Goal: Task Accomplishment & Management: Manage account settings

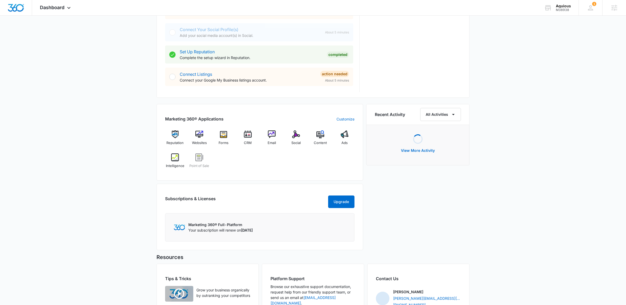
scroll to position [238, 0]
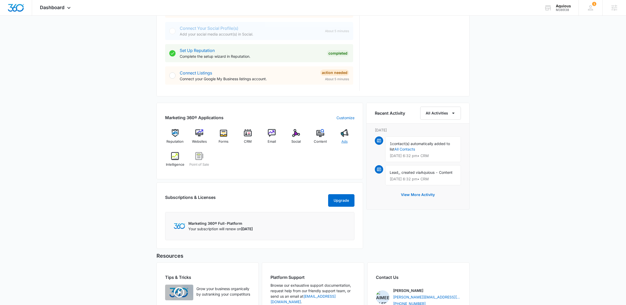
click at [343, 136] on img at bounding box center [345, 133] width 8 height 8
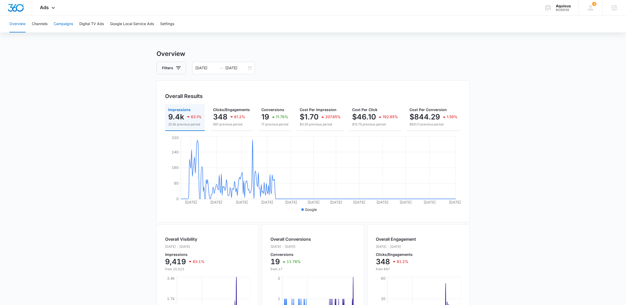
click at [71, 22] on button "Campaigns" at bounding box center [63, 24] width 19 height 17
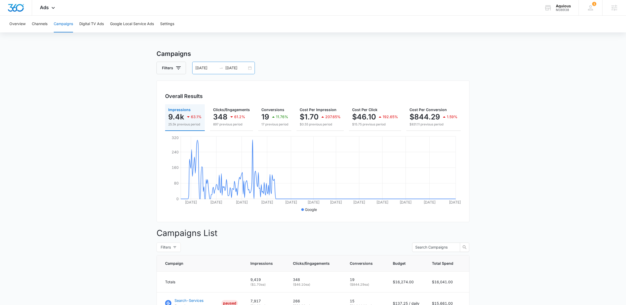
click at [249, 68] on div "01/01/2024 01/14/2025" at bounding box center [223, 68] width 63 height 13
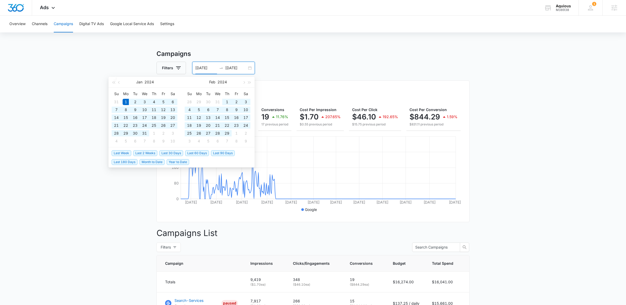
type input "01/01/2024"
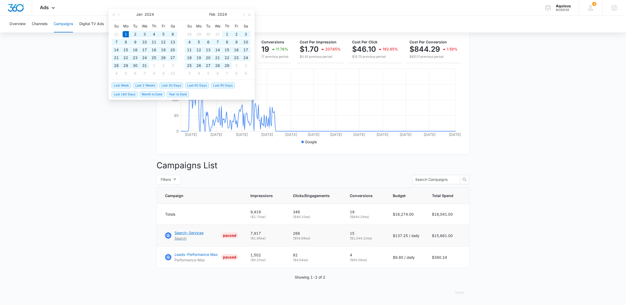
click at [188, 231] on p "Search-Services" at bounding box center [189, 232] width 29 height 5
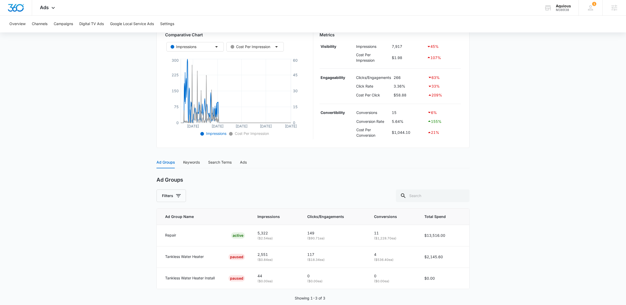
scroll to position [103, 0]
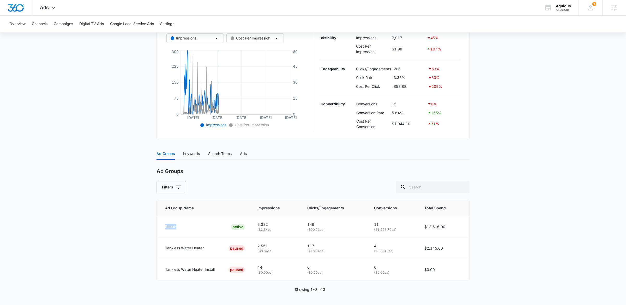
drag, startPoint x: 183, startPoint y: 228, endPoint x: 155, endPoint y: 227, distance: 27.9
click at [155, 227] on main "Search-Services | Search Paused $137.25 daily , $15,661.00 Spent Overview [DATE…" at bounding box center [313, 126] width 626 height 358
click at [246, 179] on div "Ad Groups Filters" at bounding box center [313, 180] width 313 height 25
click at [196, 151] on div "Keywords" at bounding box center [191, 154] width 17 height 6
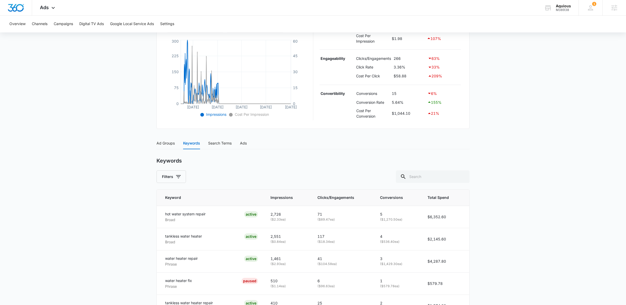
scroll to position [0, 0]
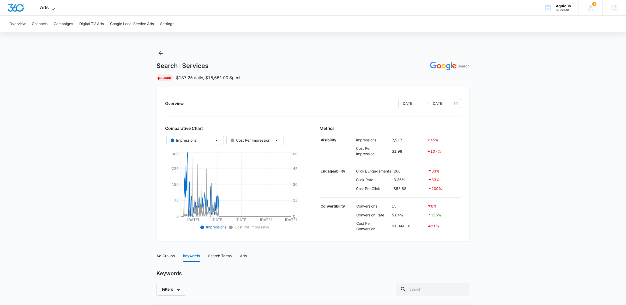
click at [50, 8] on icon at bounding box center [53, 9] width 6 height 6
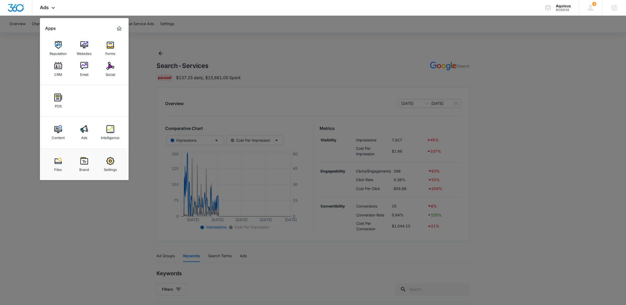
click at [198, 48] on div at bounding box center [313, 152] width 626 height 305
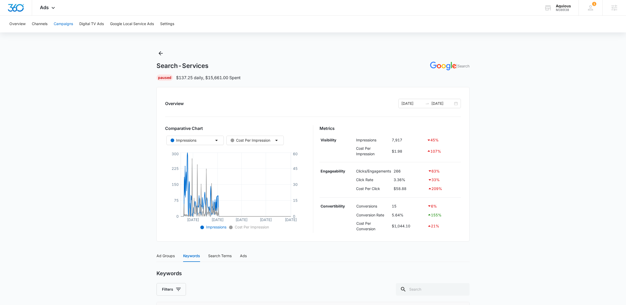
click at [58, 28] on button "Campaigns" at bounding box center [63, 24] width 19 height 17
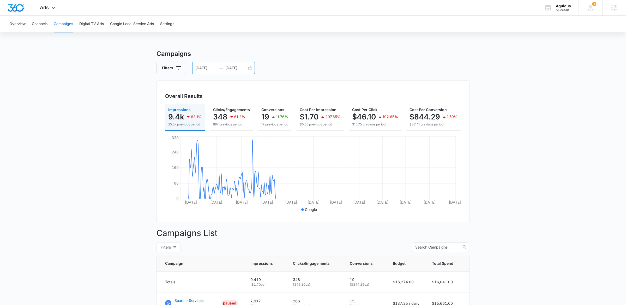
click at [248, 68] on div "01/01/2024 01/14/2025" at bounding box center [223, 68] width 63 height 13
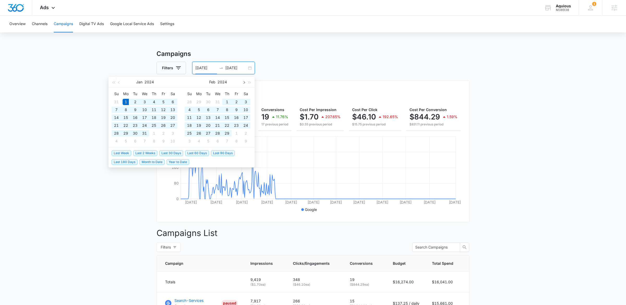
click at [245, 83] on button "button" at bounding box center [244, 82] width 6 height 10
click at [243, 82] on span "button" at bounding box center [243, 82] width 3 height 3
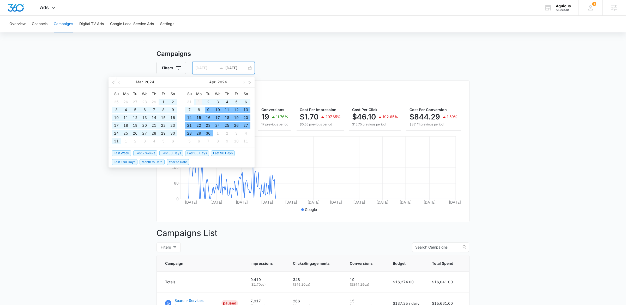
type input "04/01/2024"
click at [198, 103] on div "1" at bounding box center [199, 102] width 6 height 6
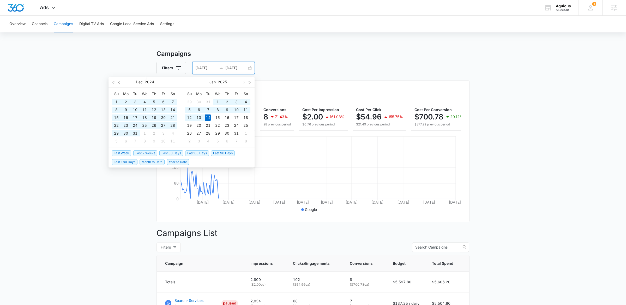
click at [119, 82] on span "button" at bounding box center [119, 82] width 3 height 3
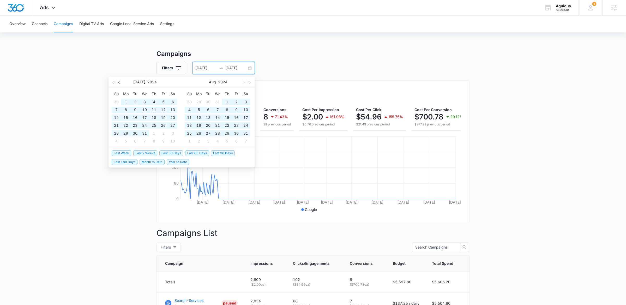
click at [119, 82] on span "button" at bounding box center [119, 82] width 3 height 3
type input "04/30/2024"
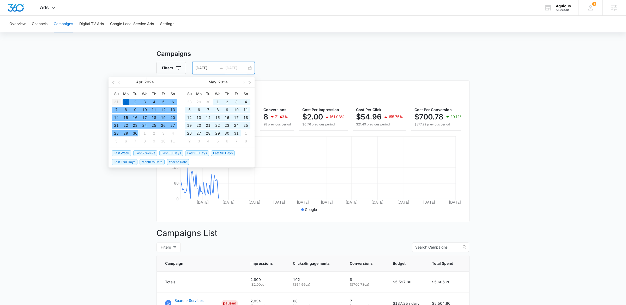
click at [137, 133] on div "30" at bounding box center [135, 133] width 6 height 6
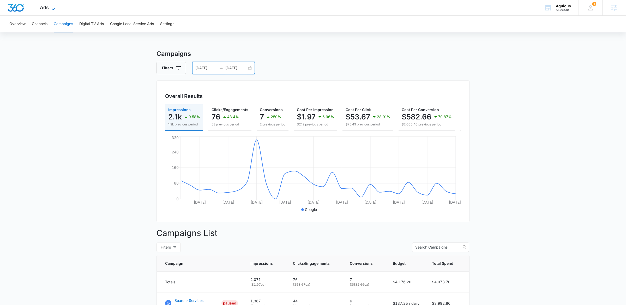
click at [50, 6] on icon at bounding box center [53, 9] width 6 height 6
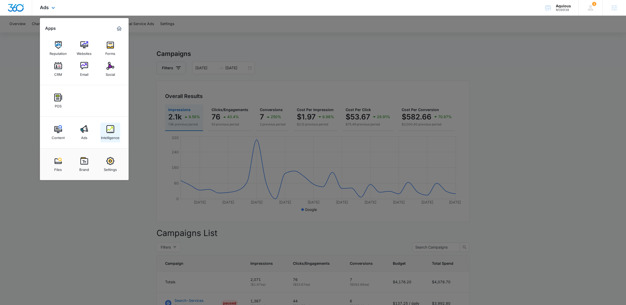
click at [113, 130] on img at bounding box center [110, 129] width 8 height 8
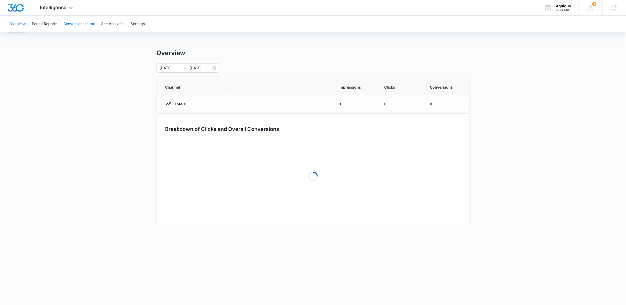
click at [87, 20] on button "Conversions Inbox" at bounding box center [79, 24] width 32 height 17
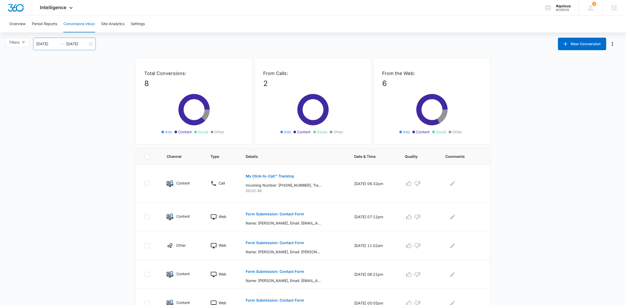
click at [93, 44] on div "08/17/2025 09/16/2025" at bounding box center [64, 44] width 63 height 13
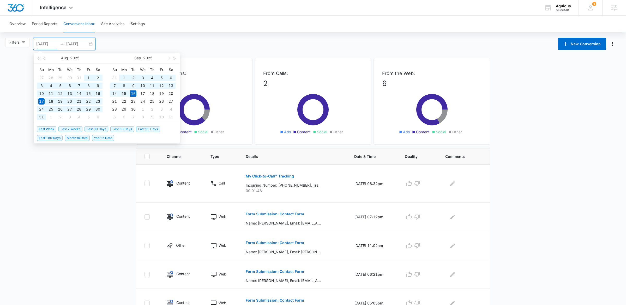
click at [102, 137] on span "Year to Date" at bounding box center [103, 138] width 22 height 6
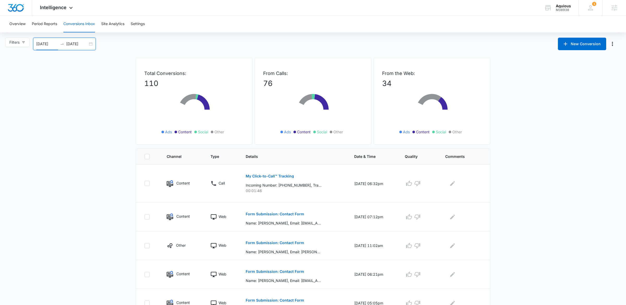
click at [53, 45] on input "01/01/2025" at bounding box center [47, 44] width 22 height 6
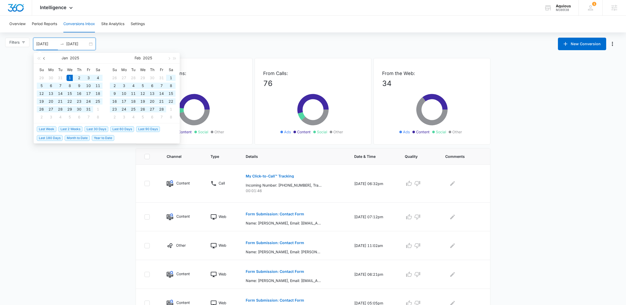
click at [45, 56] on button "button" at bounding box center [44, 58] width 6 height 10
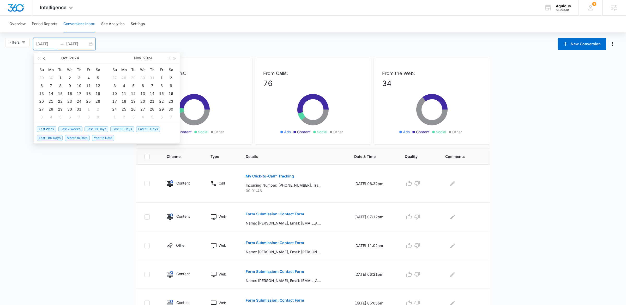
click at [45, 56] on button "button" at bounding box center [44, 58] width 6 height 10
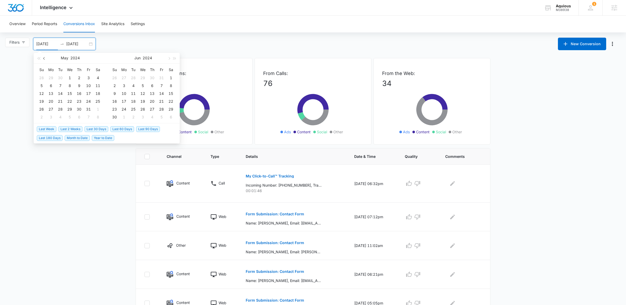
click at [45, 56] on button "button" at bounding box center [44, 58] width 6 height 10
type input "04/01/2024"
click at [122, 78] on div "1" at bounding box center [124, 78] width 6 height 6
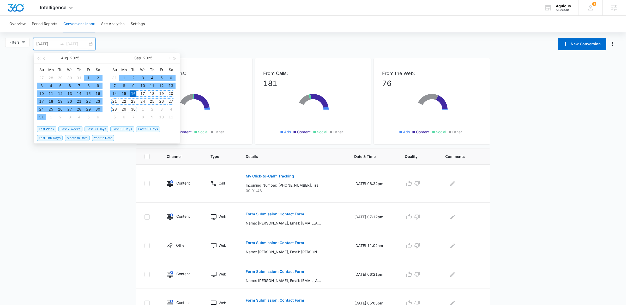
click at [133, 110] on div "30" at bounding box center [133, 109] width 6 height 6
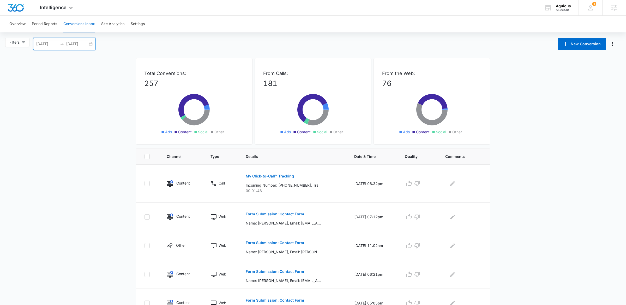
click at [72, 43] on input "09/30/2025" at bounding box center [77, 44] width 22 height 6
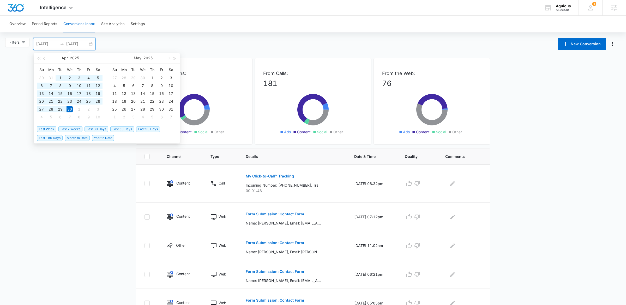
click at [87, 45] on input "04/30/2025" at bounding box center [77, 44] width 22 height 6
type input "04/30/2024"
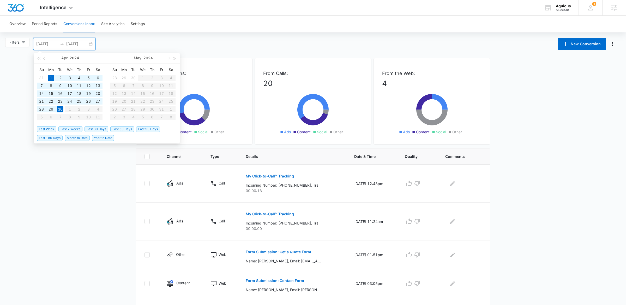
click at [77, 187] on main "Filters 04/01/2024 04/30/2024 New Conversion Apr 2024 Su Mo Tu We Th Fr Sa 31 1…" at bounding box center [313, 280] width 626 height 485
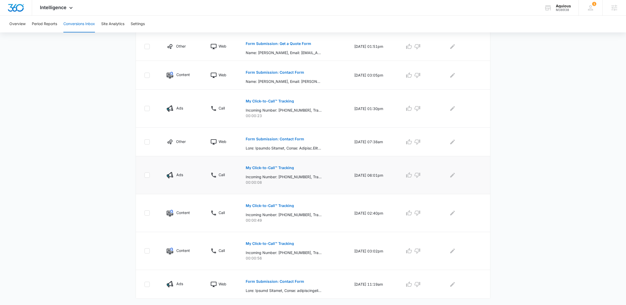
scroll to position [218, 0]
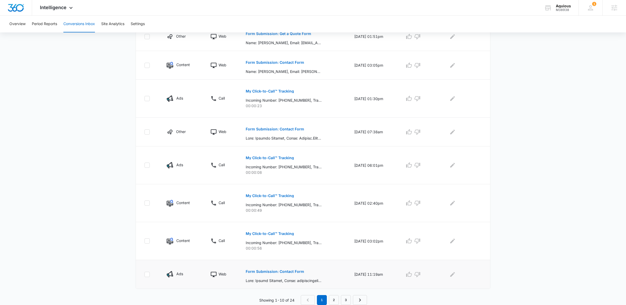
click at [281, 271] on p "Form Submission: Contact Form" at bounding box center [275, 271] width 58 height 4
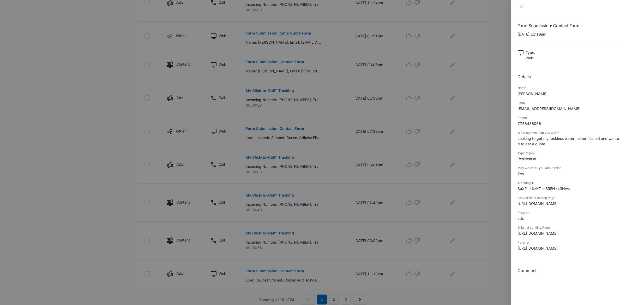
scroll to position [16, 0]
drag, startPoint x: 554, startPoint y: 130, endPoint x: 519, endPoint y: 123, distance: 35.5
click at [519, 135] on p "Looking to get my tankless water heater flushed and wanted to get a quote." at bounding box center [569, 140] width 102 height 11
click at [542, 136] on span "Looking to get my tankless water heater flushed and wanted to get a quote." at bounding box center [569, 141] width 102 height 10
drag, startPoint x: 550, startPoint y: 129, endPoint x: 515, endPoint y: 125, distance: 35.2
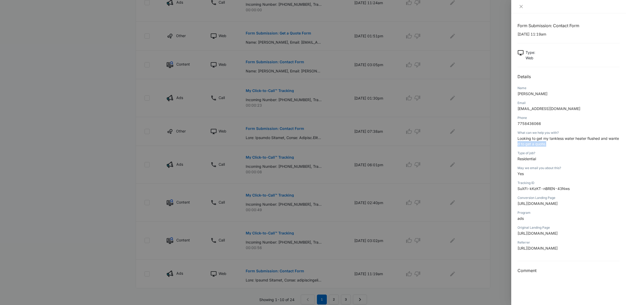
click at [515, 125] on div "Form Submission: Contact Form 04/22/2024 at 11:19am Type : Web Details Name Nic…" at bounding box center [569, 158] width 115 height 291
click at [521, 136] on span "Looking to get my tankless water heater flushed and wanted to get a quote." at bounding box center [569, 141] width 102 height 10
drag, startPoint x: 550, startPoint y: 132, endPoint x: 516, endPoint y: 123, distance: 35.5
click at [516, 123] on div "Form Submission: Contact Form 04/22/2024 at 11:19am Type : Web Details Name Nic…" at bounding box center [569, 158] width 115 height 291
click at [531, 135] on p "Looking to get my tankless water heater flushed and wanted to get a quote." at bounding box center [569, 140] width 102 height 11
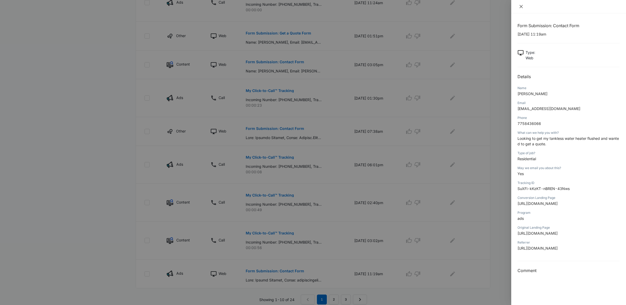
click at [520, 8] on icon "close" at bounding box center [521, 6] width 4 height 4
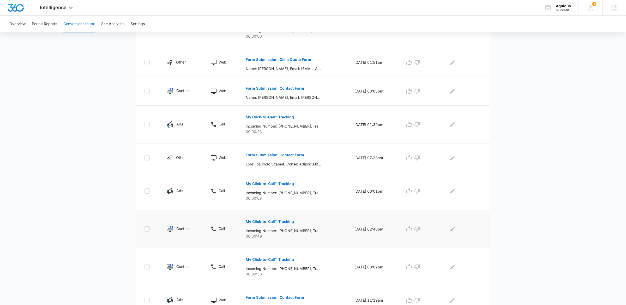
scroll to position [191, 0]
click at [263, 184] on p "My Click-to-Call™ Tracking" at bounding box center [270, 184] width 48 height 4
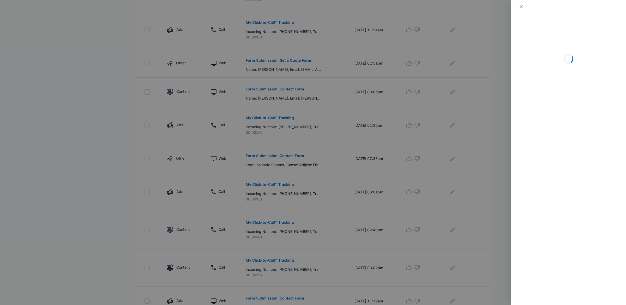
click at [522, 7] on icon "close" at bounding box center [521, 6] width 4 height 4
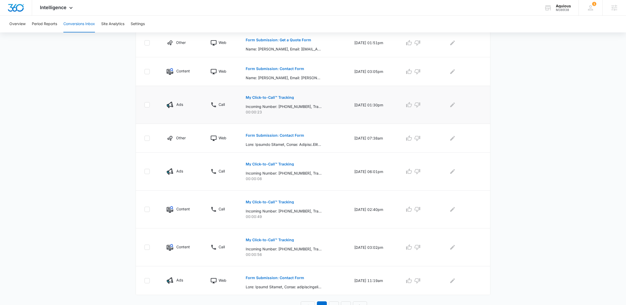
scroll to position [218, 0]
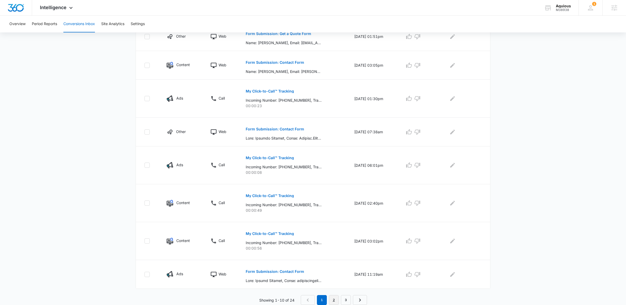
click at [334, 296] on link "2" at bounding box center [334, 300] width 10 height 10
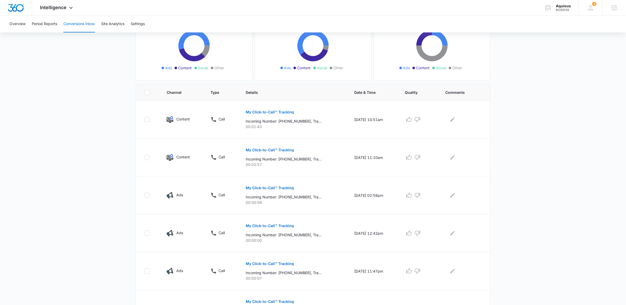
scroll to position [0, 0]
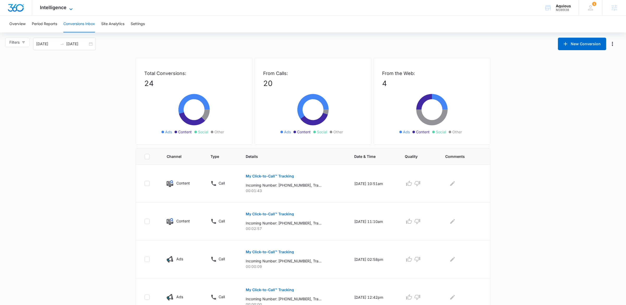
click at [51, 5] on span "Intelligence" at bounding box center [53, 7] width 27 height 5
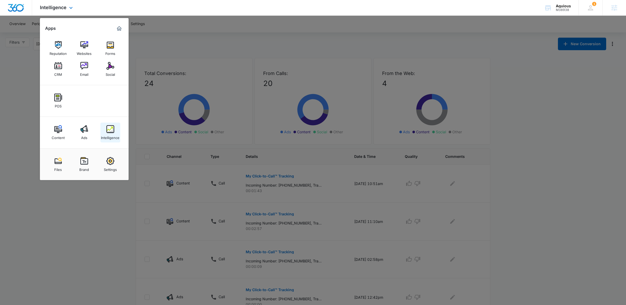
click at [110, 132] on img at bounding box center [110, 129] width 8 height 8
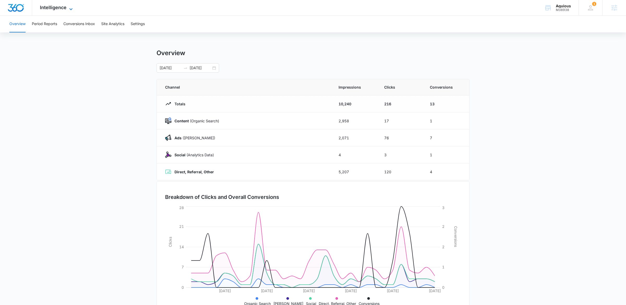
click at [57, 9] on span "Intelligence" at bounding box center [53, 7] width 27 height 5
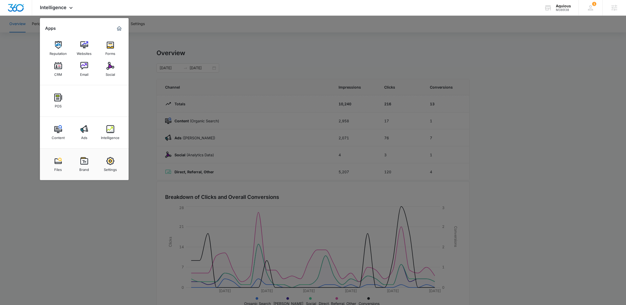
click at [16, 108] on div at bounding box center [313, 152] width 626 height 305
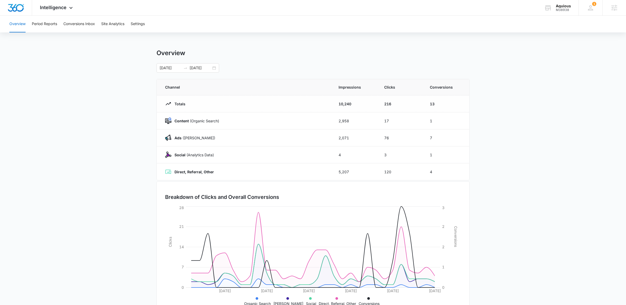
click at [93, 68] on main "Overview 04/01/2024 04/30/2024 Channel Impressions Clicks Conversions Totals 10…" at bounding box center [313, 186] width 626 height 274
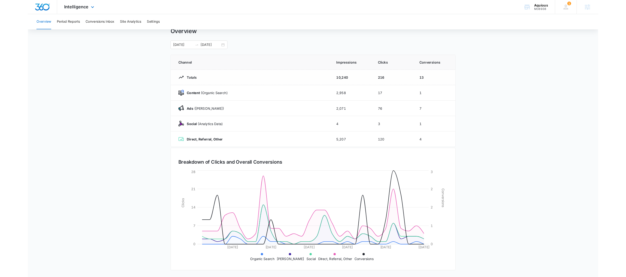
scroll to position [17, 0]
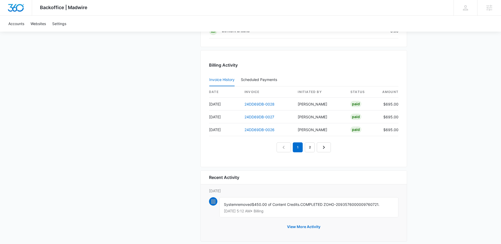
scroll to position [471, 0]
click at [308, 145] on link "2" at bounding box center [310, 146] width 10 height 10
click at [317, 145] on link "3" at bounding box center [316, 146] width 10 height 10
click at [319, 146] on link "4" at bounding box center [322, 146] width 10 height 10
click at [321, 145] on nav "1 2 3 4 5" at bounding box center [304, 146] width 90 height 10
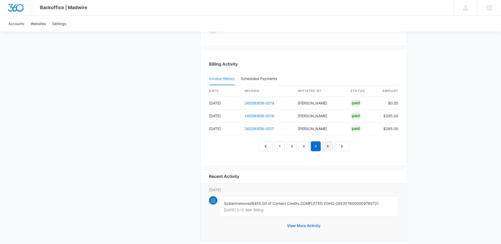
click at [326, 147] on link "5" at bounding box center [328, 146] width 10 height 10
click at [335, 146] on link "6" at bounding box center [334, 146] width 10 height 10
click at [332, 145] on em "6" at bounding box center [328, 146] width 10 height 10
click at [338, 146] on link "7" at bounding box center [340, 146] width 10 height 10
click at [264, 127] on link "24DD69DB-0008" at bounding box center [260, 128] width 30 height 4
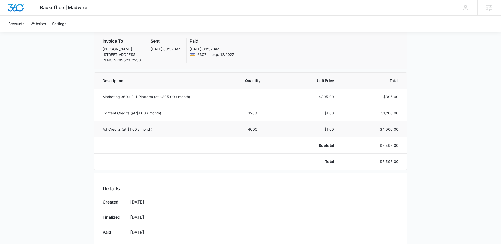
scroll to position [74, 0]
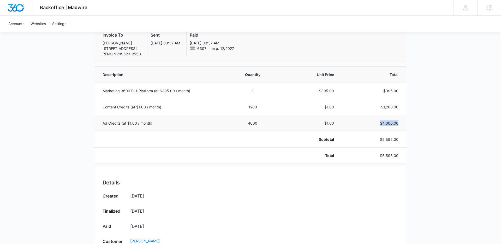
drag, startPoint x: 379, startPoint y: 124, endPoint x: 402, endPoint y: 124, distance: 22.4
click at [402, 124] on td "$4,000.00" at bounding box center [373, 123] width 67 height 16
click at [401, 124] on td "$4,000.00" at bounding box center [373, 123] width 67 height 16
drag, startPoint x: 401, startPoint y: 124, endPoint x: 365, endPoint y: 124, distance: 36.0
click at [365, 124] on td "$4,000.00" at bounding box center [373, 123] width 67 height 16
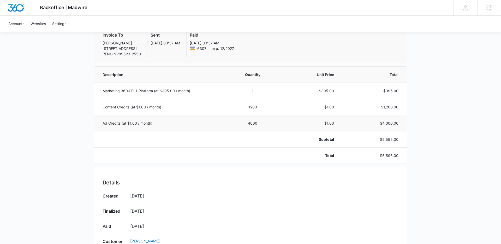
click at [368, 123] on p "$4,000.00" at bounding box center [373, 122] width 52 height 5
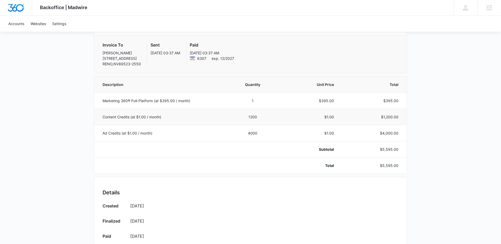
scroll to position [64, 0]
drag, startPoint x: 377, startPoint y: 118, endPoint x: 403, endPoint y: 118, distance: 26.4
click at [403, 118] on td "$1,200.00" at bounding box center [373, 116] width 67 height 16
click at [378, 115] on p "$1,200.00" at bounding box center [373, 116] width 52 height 5
drag, startPoint x: 378, startPoint y: 115, endPoint x: 407, endPoint y: 115, distance: 28.4
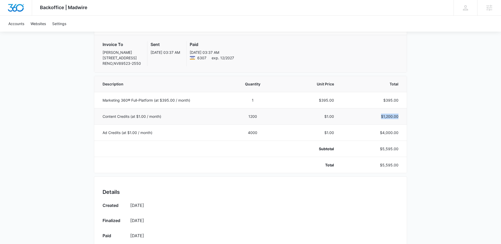
click at [407, 115] on td "$1,200.00" at bounding box center [373, 116] width 67 height 16
click at [370, 133] on p "$4,000.00" at bounding box center [373, 132] width 52 height 5
drag, startPoint x: 373, startPoint y: 133, endPoint x: 405, endPoint y: 133, distance: 31.8
click at [405, 133] on td "$4,000.00" at bounding box center [373, 132] width 67 height 16
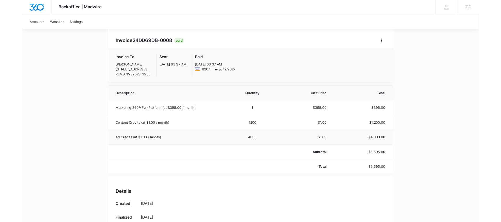
scroll to position [44, 0]
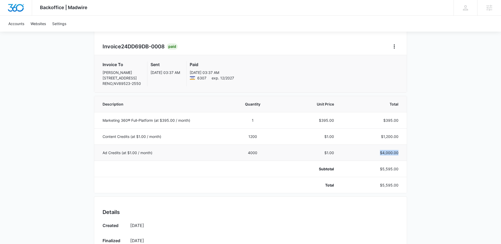
drag, startPoint x: 400, startPoint y: 151, endPoint x: 381, endPoint y: 151, distance: 19.1
click at [381, 151] on td "$4,000.00" at bounding box center [373, 152] width 67 height 16
click at [374, 152] on p "$4,000.00" at bounding box center [373, 152] width 52 height 5
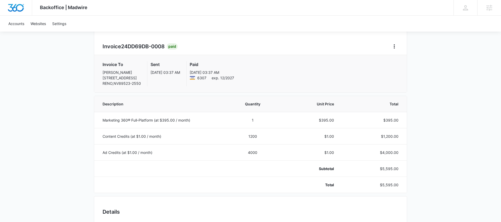
scroll to position [0, 0]
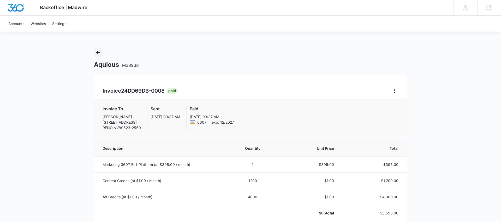
click at [99, 49] on icon "Back" at bounding box center [98, 52] width 6 height 6
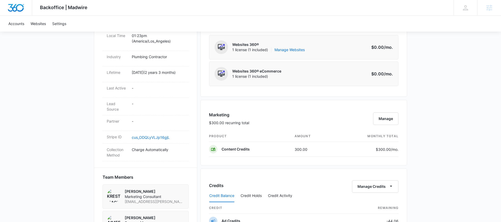
scroll to position [240, 0]
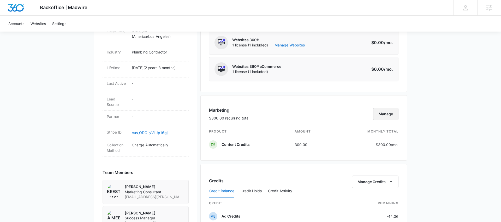
click at [385, 116] on button "Manage" at bounding box center [385, 114] width 25 height 13
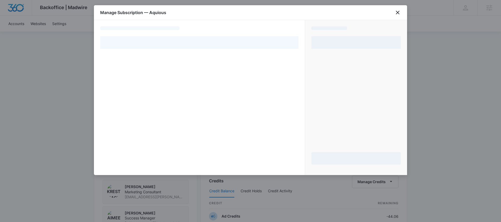
select select "pm_1RpuOWA4n8RTgNjU8sbJ4G7X"
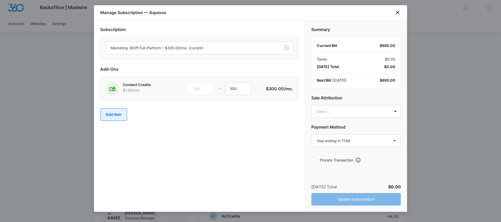
click at [112, 114] on button "Add Item" at bounding box center [113, 114] width 27 height 13
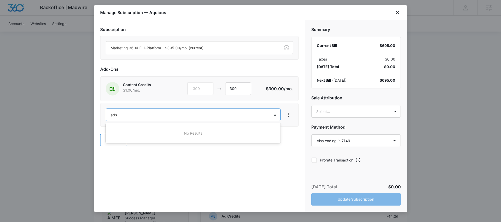
type input "ad"
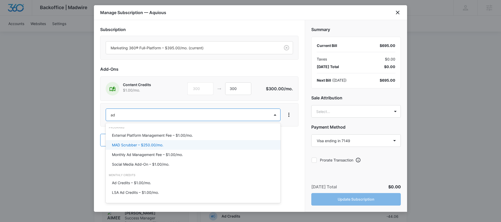
scroll to position [64, 0]
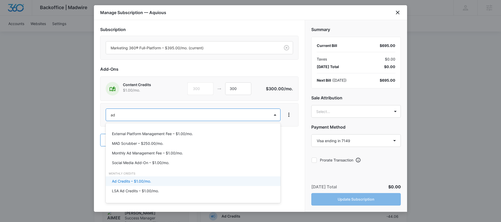
click at [133, 181] on p "Ad Credits – $1.00/mo." at bounding box center [131, 181] width 39 height 5
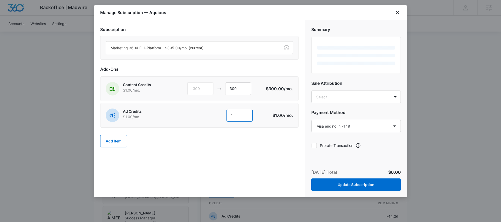
click at [240, 112] on input "1" at bounding box center [240, 115] width 26 height 13
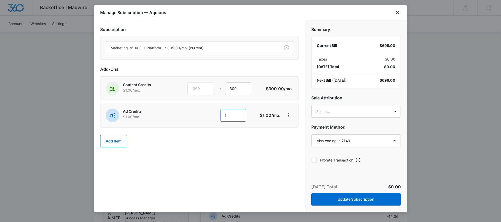
click at [240, 112] on input "1" at bounding box center [233, 115] width 26 height 13
type input "2000"
click at [329, 110] on body "Backoffice | Madwire Apps Settings AL [PERSON_NAME] [PERSON_NAME][EMAIL_ADDRESS…" at bounding box center [250, 120] width 501 height 721
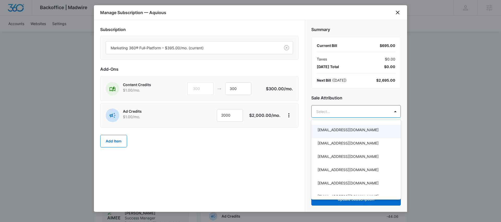
click at [359, 97] on div at bounding box center [250, 111] width 501 height 222
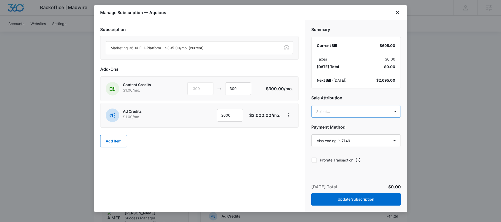
click at [328, 114] on body "Backoffice | Madwire Apps Settings AL [PERSON_NAME] [PERSON_NAME][EMAIL_ADDRESS…" at bounding box center [250, 120] width 501 height 721
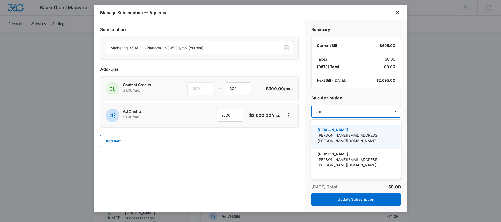
scroll to position [0, 0]
type input "[PERSON_NAME]"
click at [332, 132] on p "[PERSON_NAME]" at bounding box center [356, 129] width 76 height 5
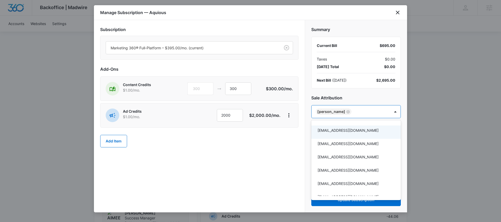
click at [355, 95] on div at bounding box center [250, 111] width 501 height 222
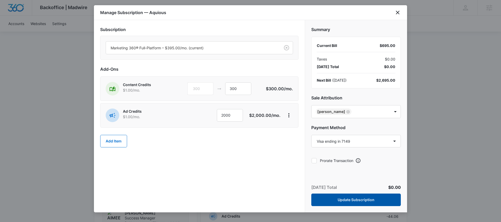
click at [348, 200] on button "Update Subscription" at bounding box center [356, 200] width 90 height 13
